Goal: Task Accomplishment & Management: Complete application form

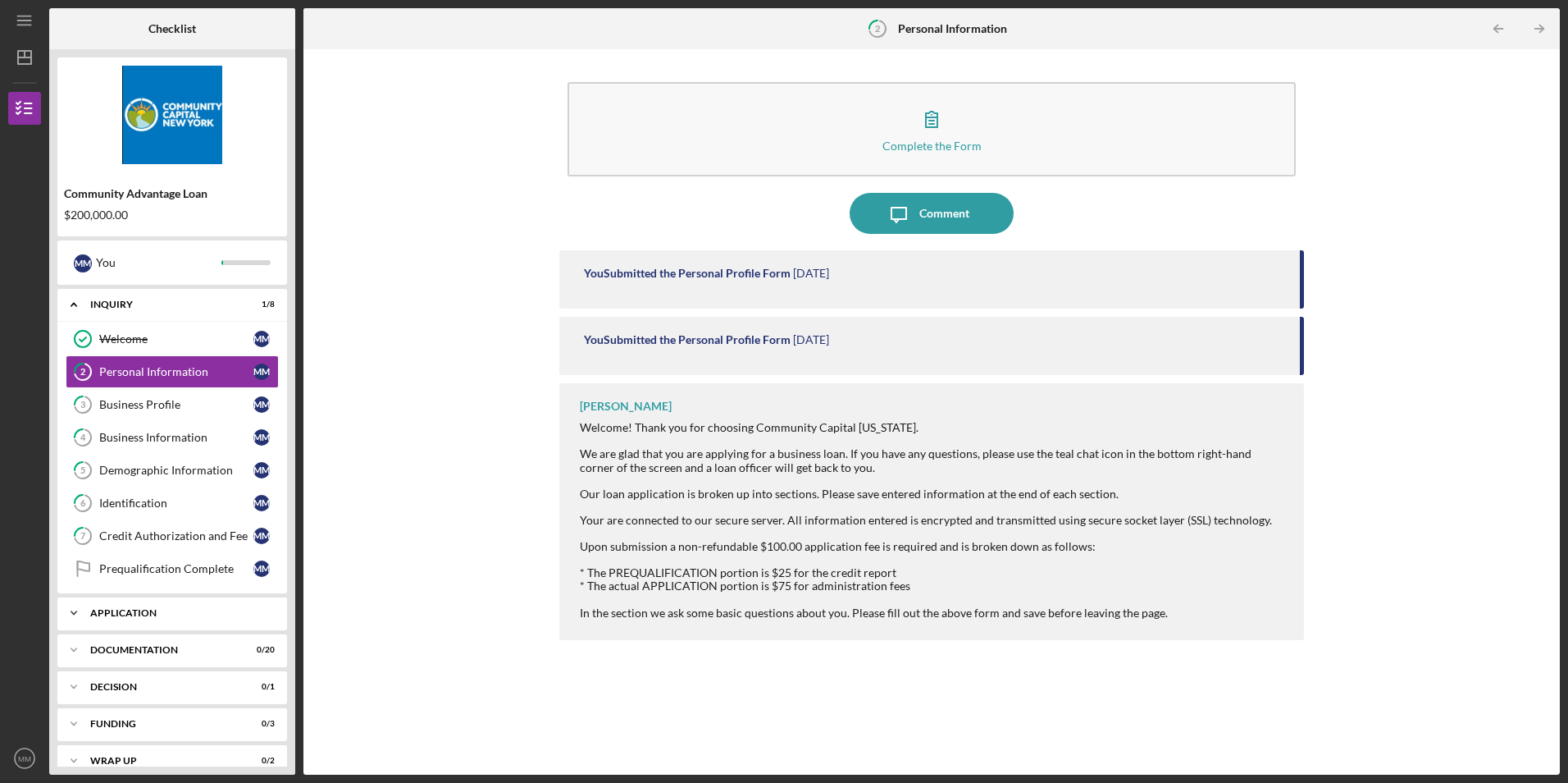
click at [116, 619] on div "Icon/Expander Application 0 / 6" at bounding box center [172, 613] width 230 height 32
click at [119, 653] on div "Terms, Fees & Signature" at bounding box center [176, 648] width 155 height 13
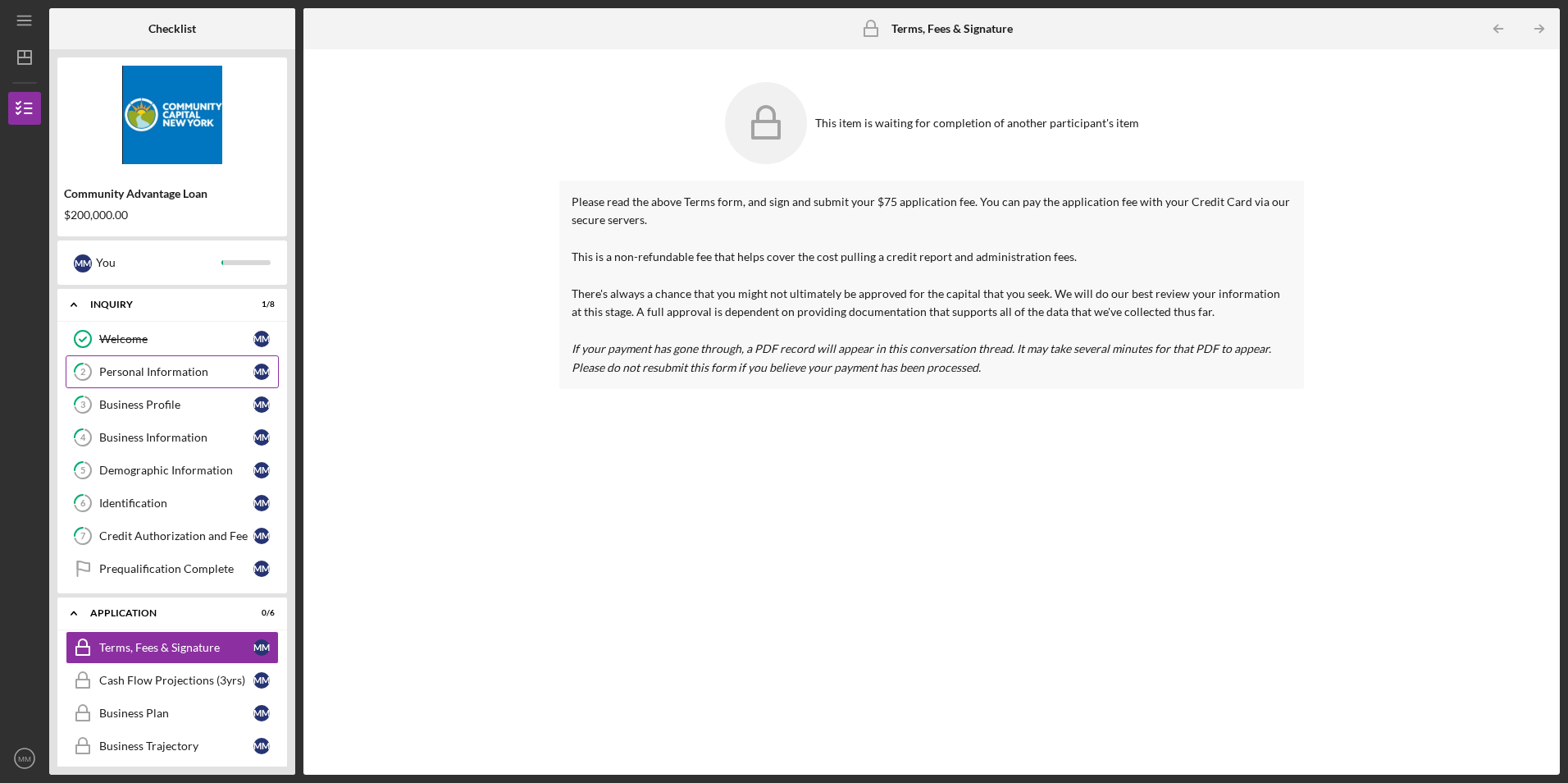
click at [158, 368] on div "Personal Information" at bounding box center [176, 372] width 155 height 13
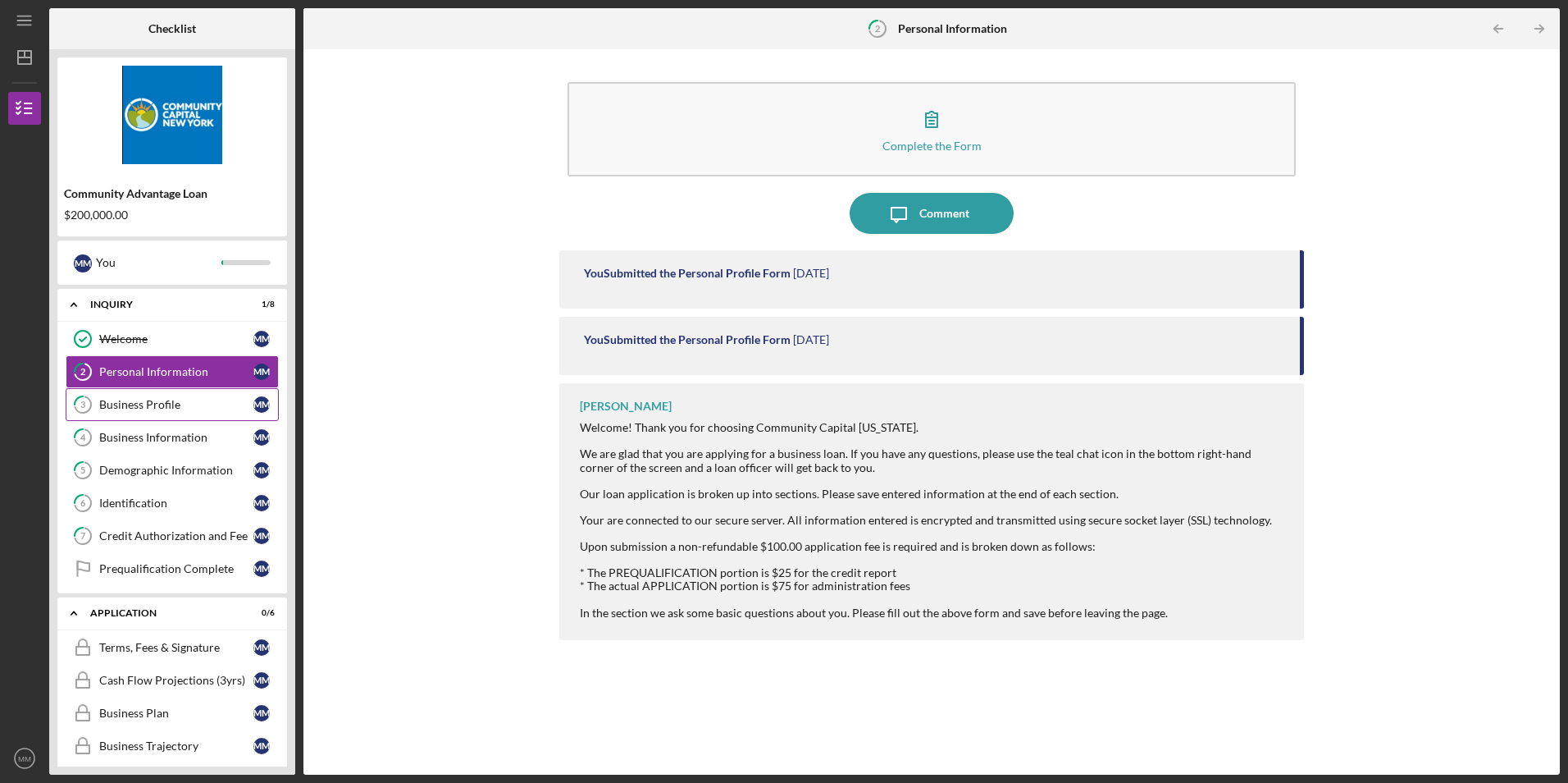
click at [159, 396] on link "3 Business Profile M M" at bounding box center [172, 404] width 213 height 32
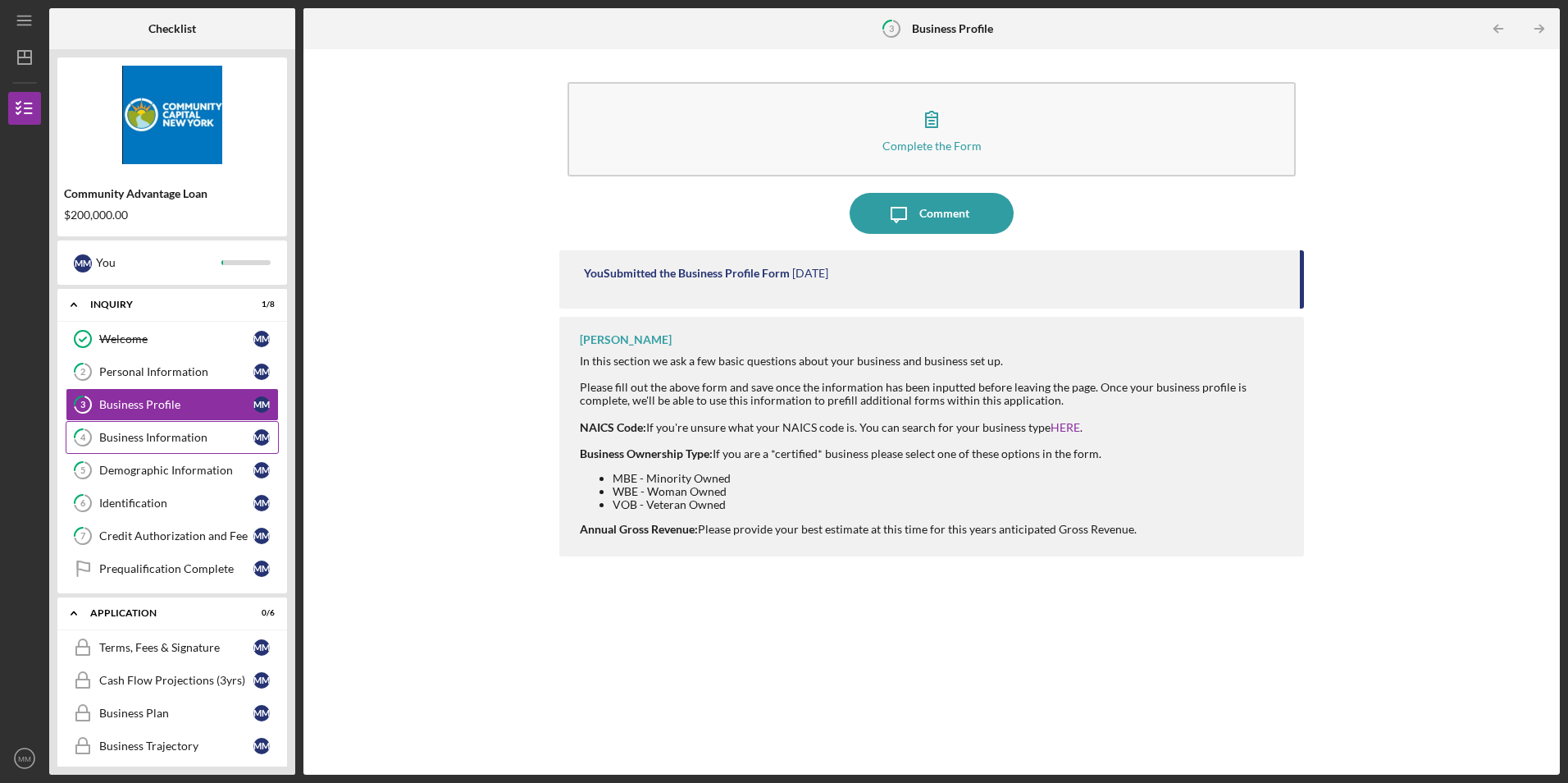
click at [147, 431] on div "Business Information" at bounding box center [176, 437] width 155 height 13
